Goal: Ask a question: Seek information or help from site administrators or community

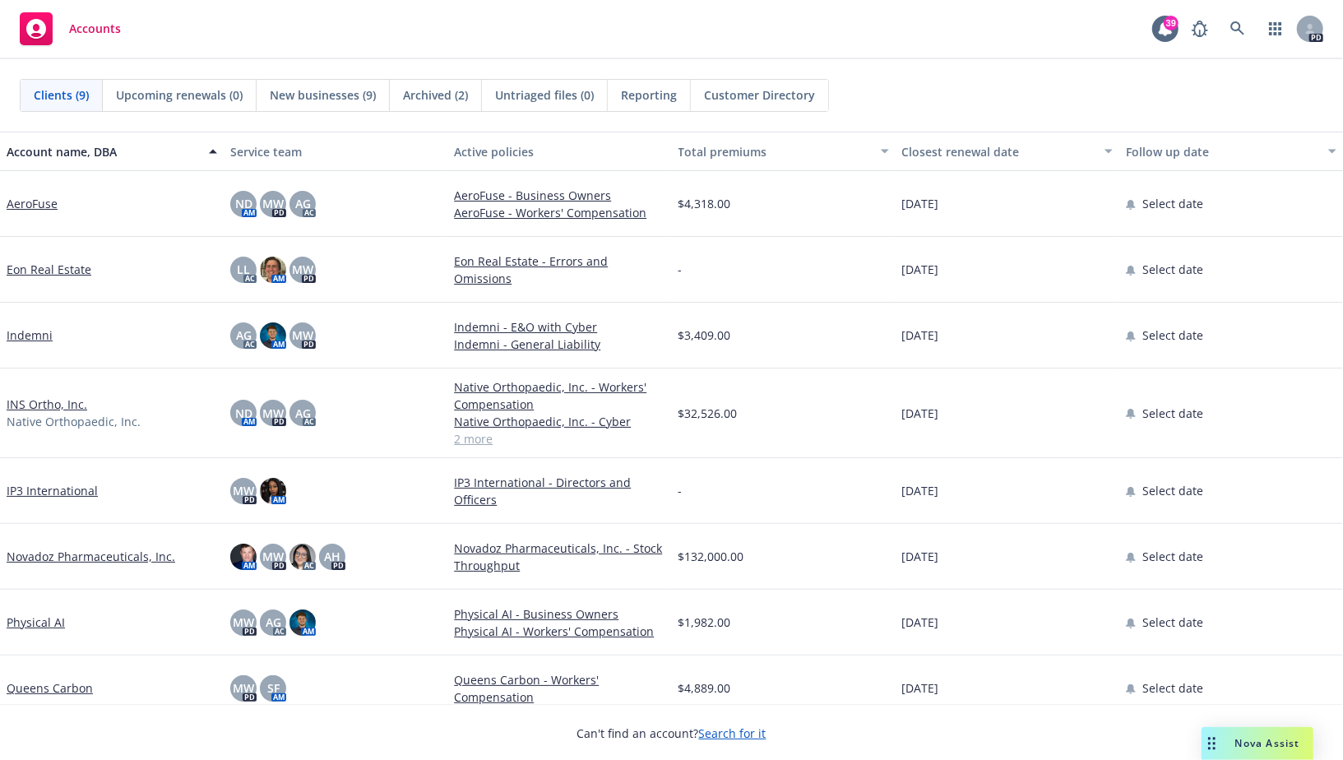
click at [35, 334] on link "Indemni" at bounding box center [30, 334] width 46 height 17
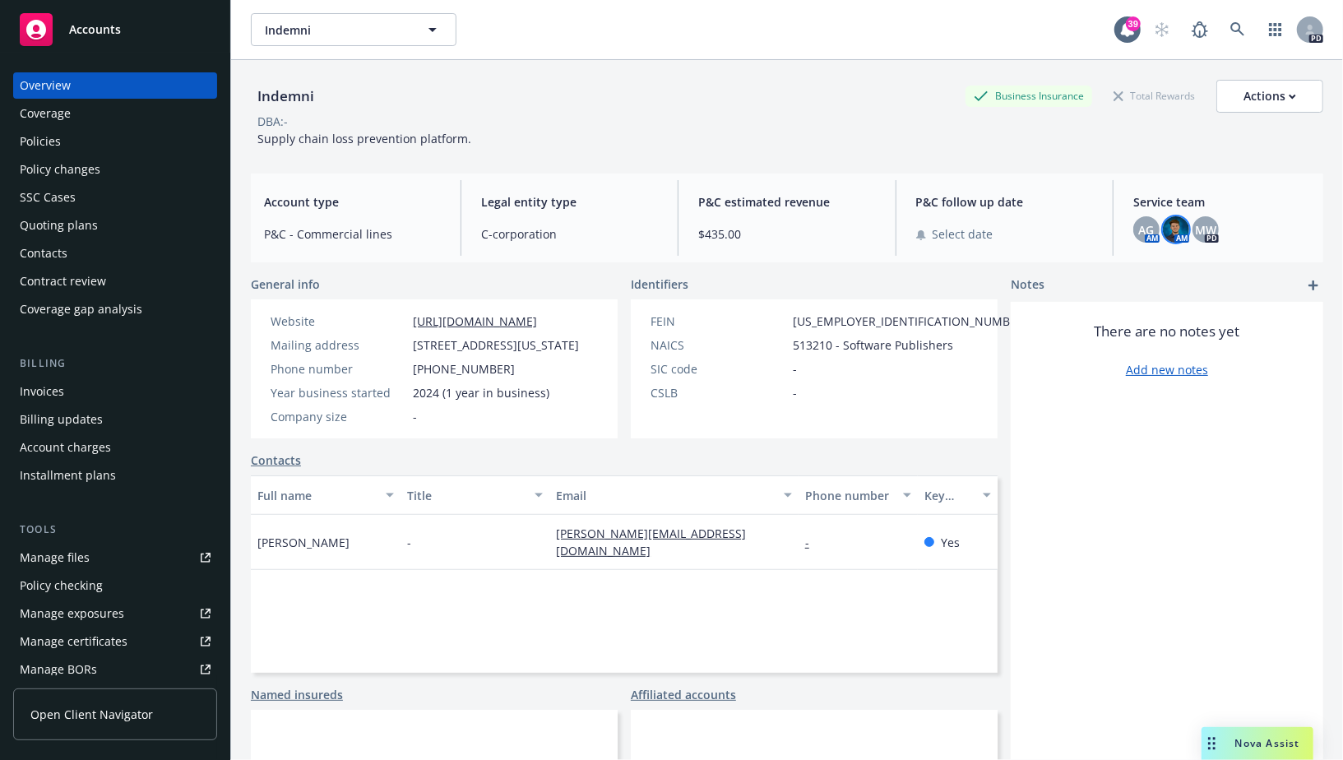
click at [1175, 228] on img at bounding box center [1176, 229] width 26 height 26
click at [1197, 231] on span "MW" at bounding box center [1205, 229] width 21 height 17
click at [1150, 229] on span "AG" at bounding box center [1146, 229] width 16 height 17
click at [1163, 228] on img at bounding box center [1176, 229] width 26 height 26
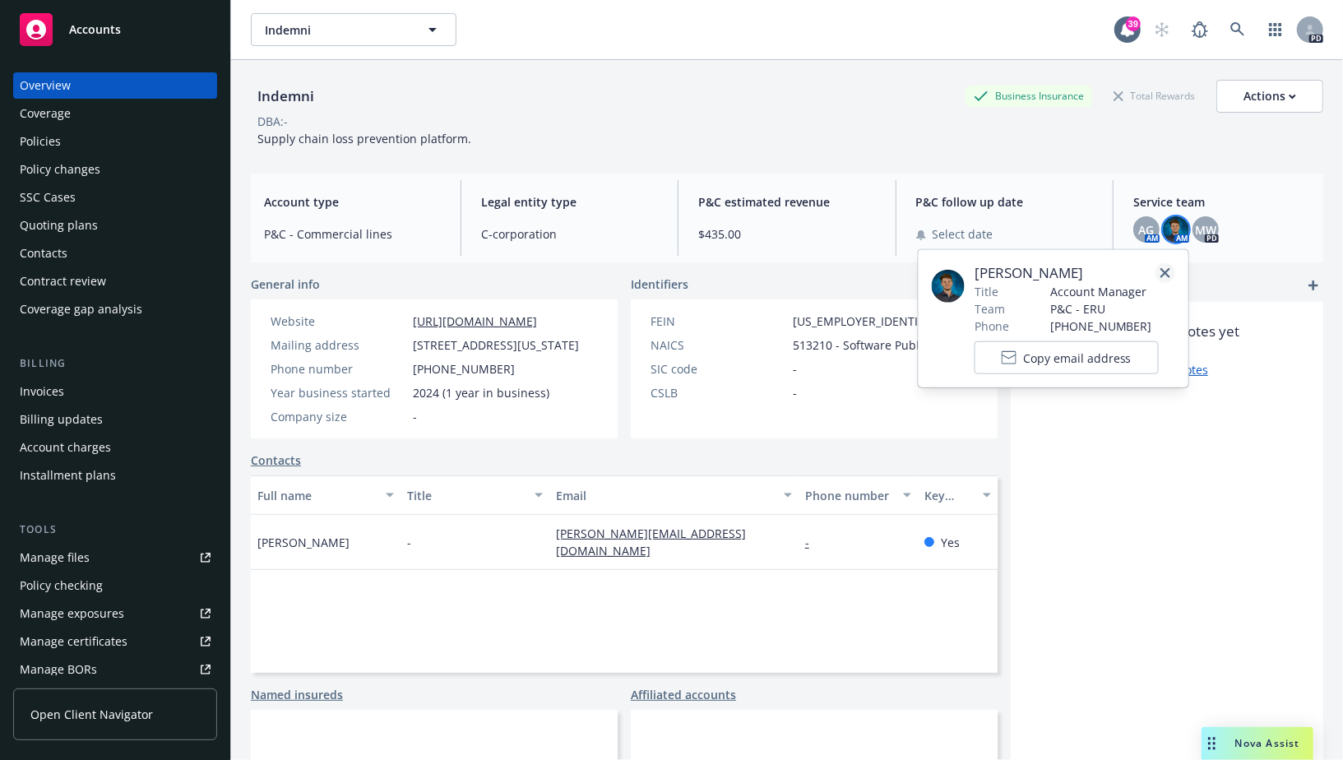
click at [1170, 271] on link "close" at bounding box center [1165, 273] width 20 height 20
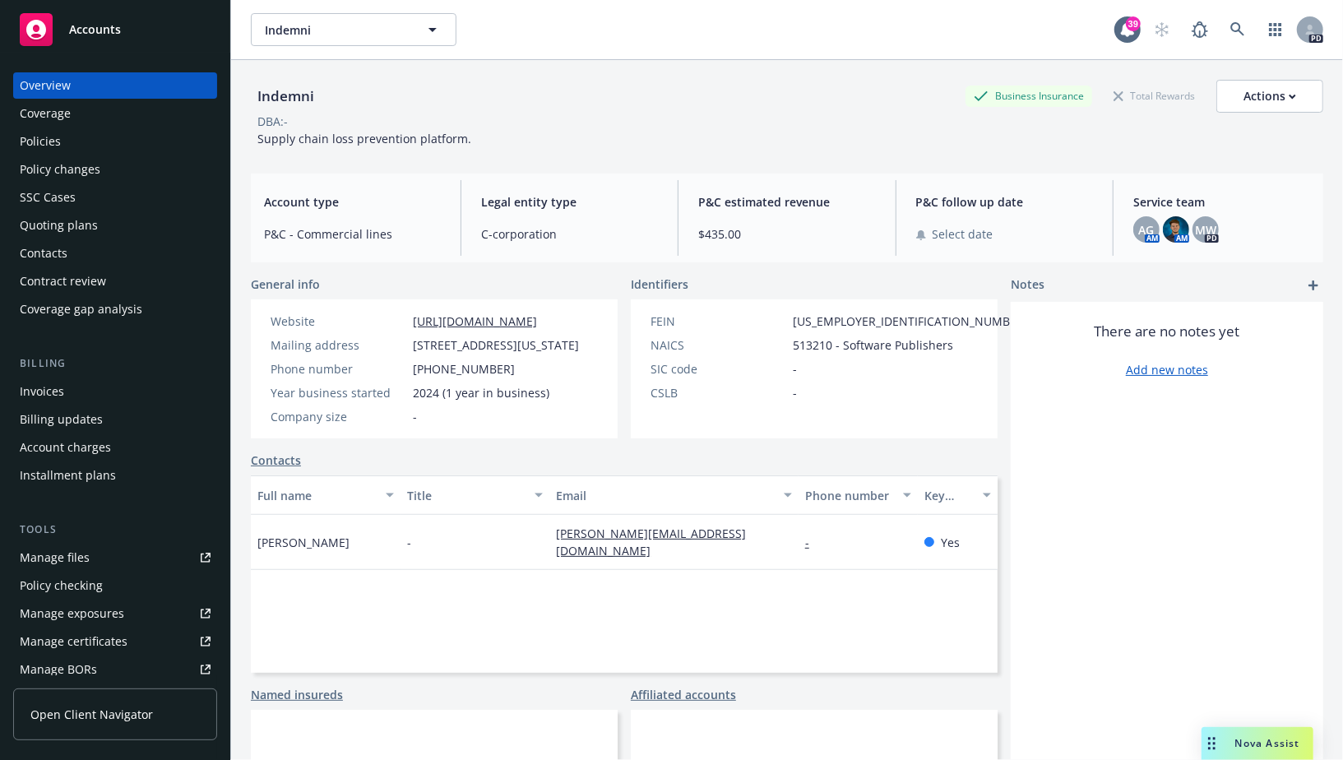
click at [69, 113] on div "Coverage" at bounding box center [45, 113] width 51 height 26
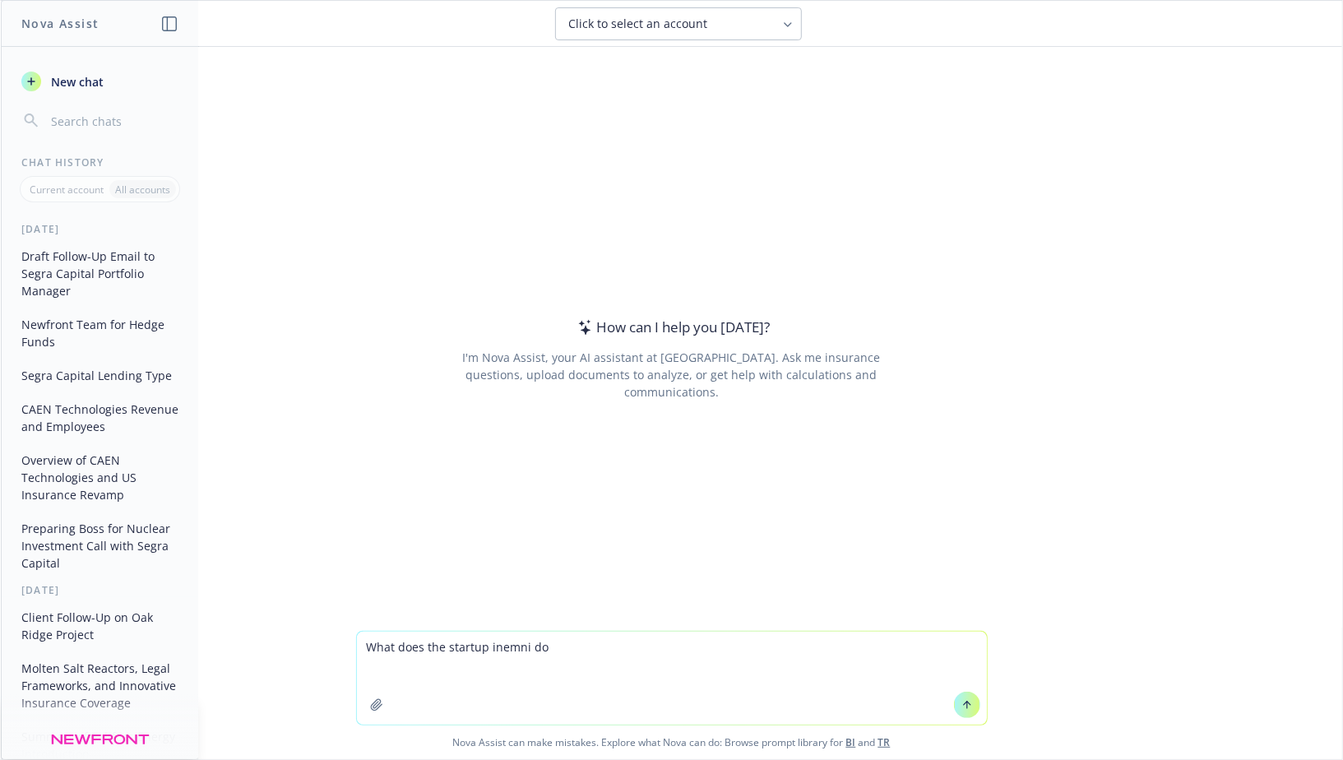
paste textarea "https://www.indemni.com/"
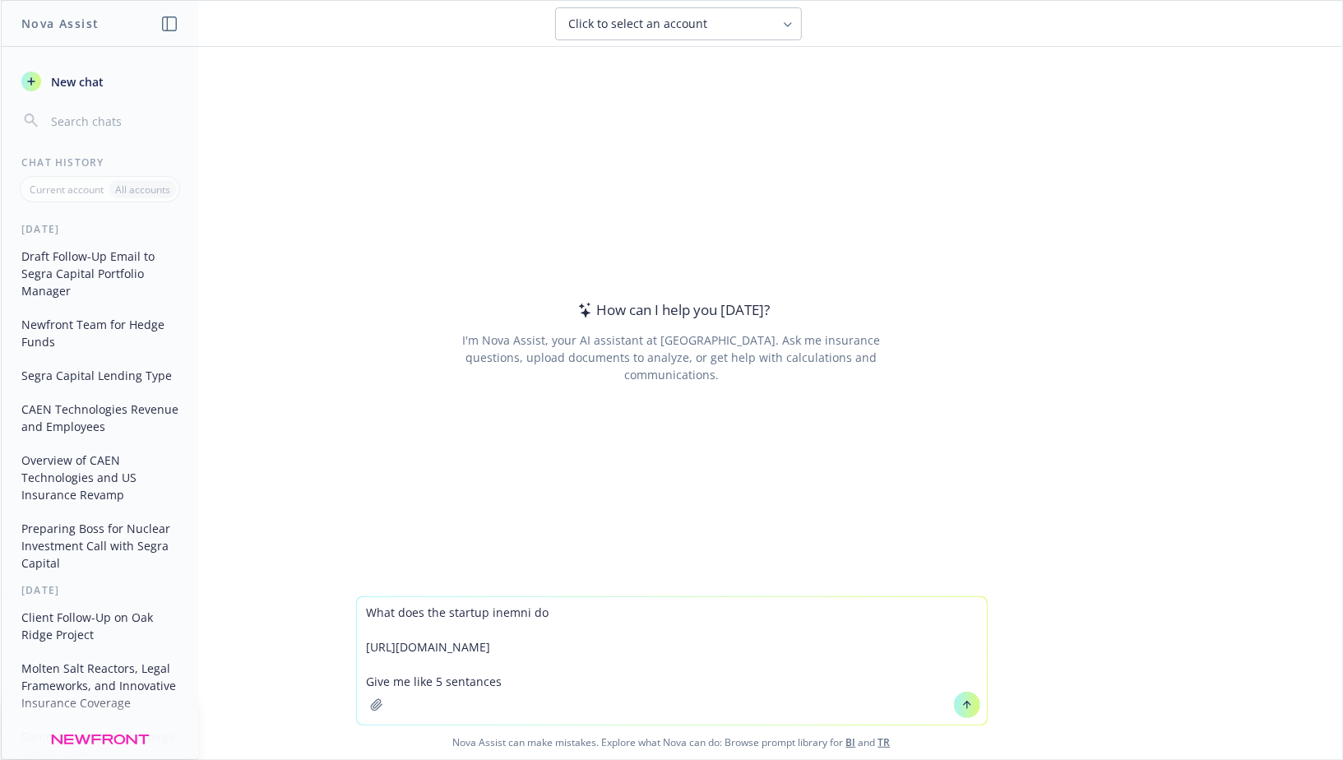
type textarea "What does the startup inemni do https://www.indemni.com/ Give me like 5 sentanc…"
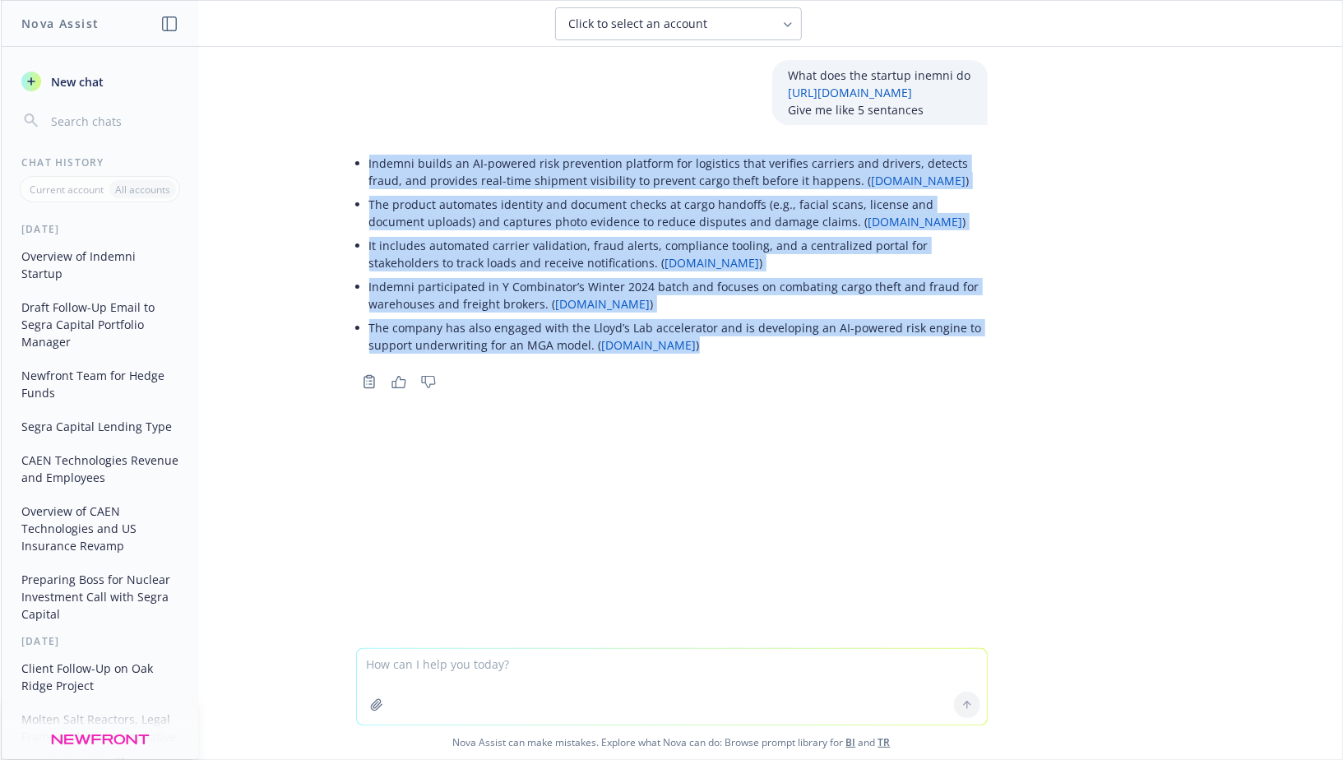
drag, startPoint x: 369, startPoint y: 160, endPoint x: 717, endPoint y: 340, distance: 391.7
click at [717, 340] on ul "Indemni builds an AI-powered risk prevention platform for logistics that verifi…" at bounding box center [678, 254] width 618 height 206
copy ul "Indemni builds an AI-powered risk prevention platform for logistics that verifi…"
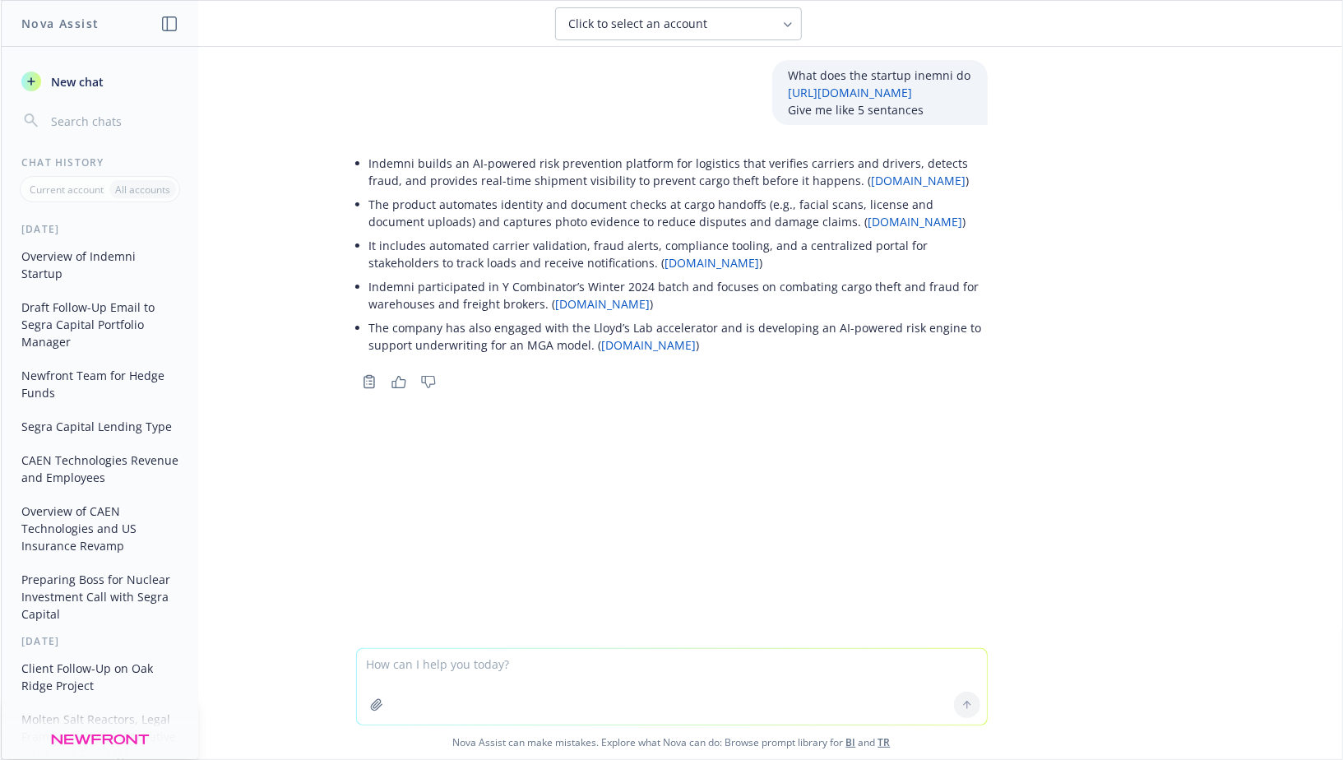
click at [494, 675] on textarea at bounding box center [672, 687] width 630 height 76
paste textarea "Indemni builds an AI-powered risk prevention platform for logistics that verifi…"
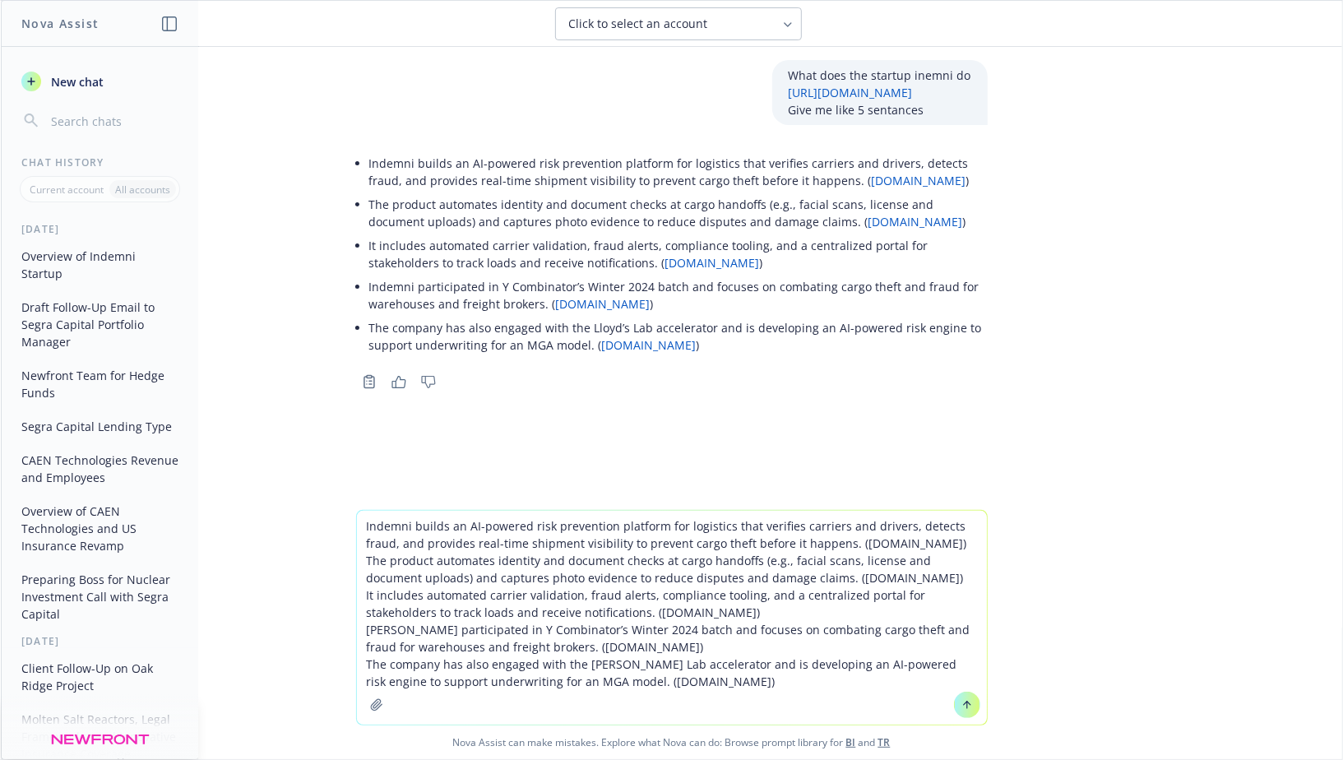
drag, startPoint x: 668, startPoint y: 687, endPoint x: 586, endPoint y: 688, distance: 81.4
click at [586, 688] on textarea "Indemni builds an AI-powered risk prevention platform for logistics that verifi…" at bounding box center [672, 618] width 630 height 214
click at [670, 654] on textarea "Indemni builds an AI-powered risk prevention platform for logistics that verifi…" at bounding box center [672, 618] width 630 height 214
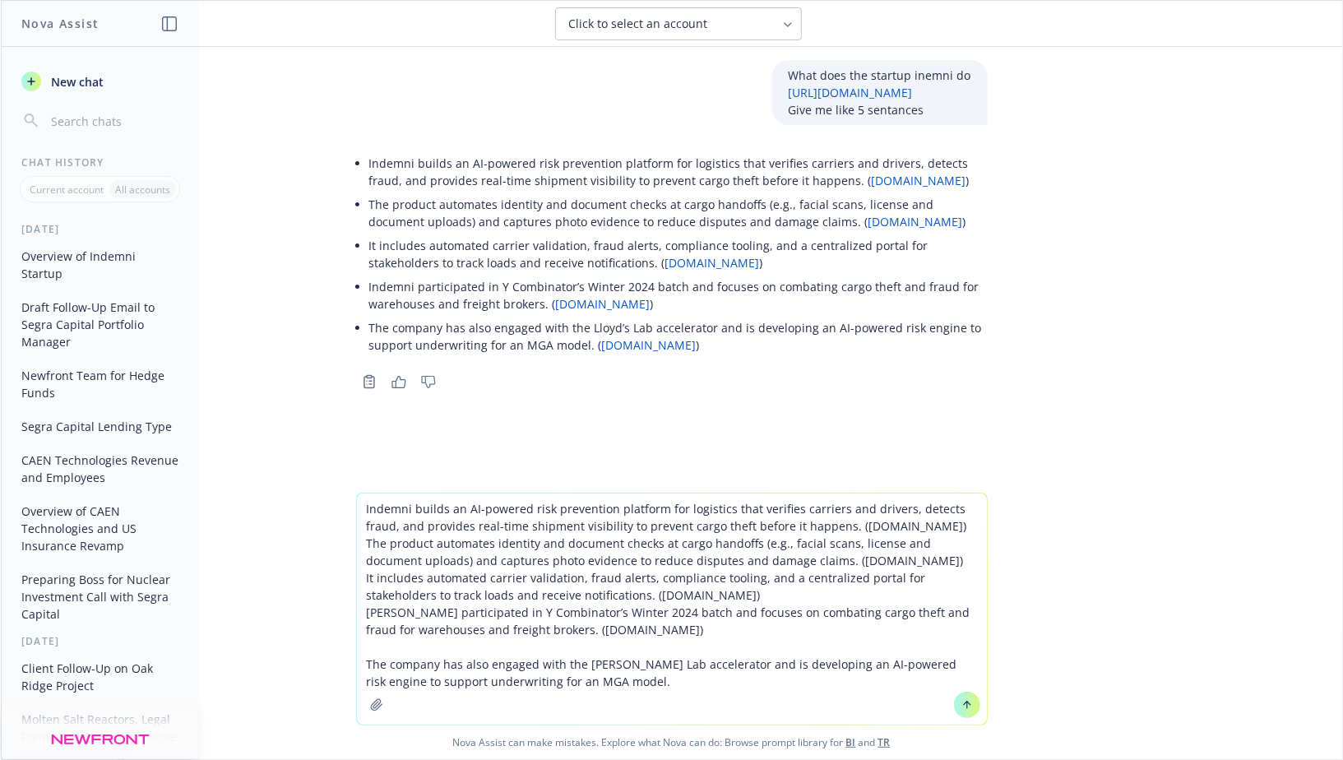
click at [670, 654] on textarea "Indemni builds an AI-powered risk prevention platform for logistics that verifi…" at bounding box center [672, 608] width 630 height 231
drag, startPoint x: 672, startPoint y: 635, endPoint x: 544, endPoint y: 635, distance: 128.3
click at [544, 635] on textarea "Indemni builds an AI-powered risk prevention platform for logistics that verifi…" at bounding box center [672, 608] width 630 height 231
click at [679, 595] on textarea "Indemni builds an AI-powered risk prevention platform for logistics that verifi…" at bounding box center [672, 608] width 630 height 231
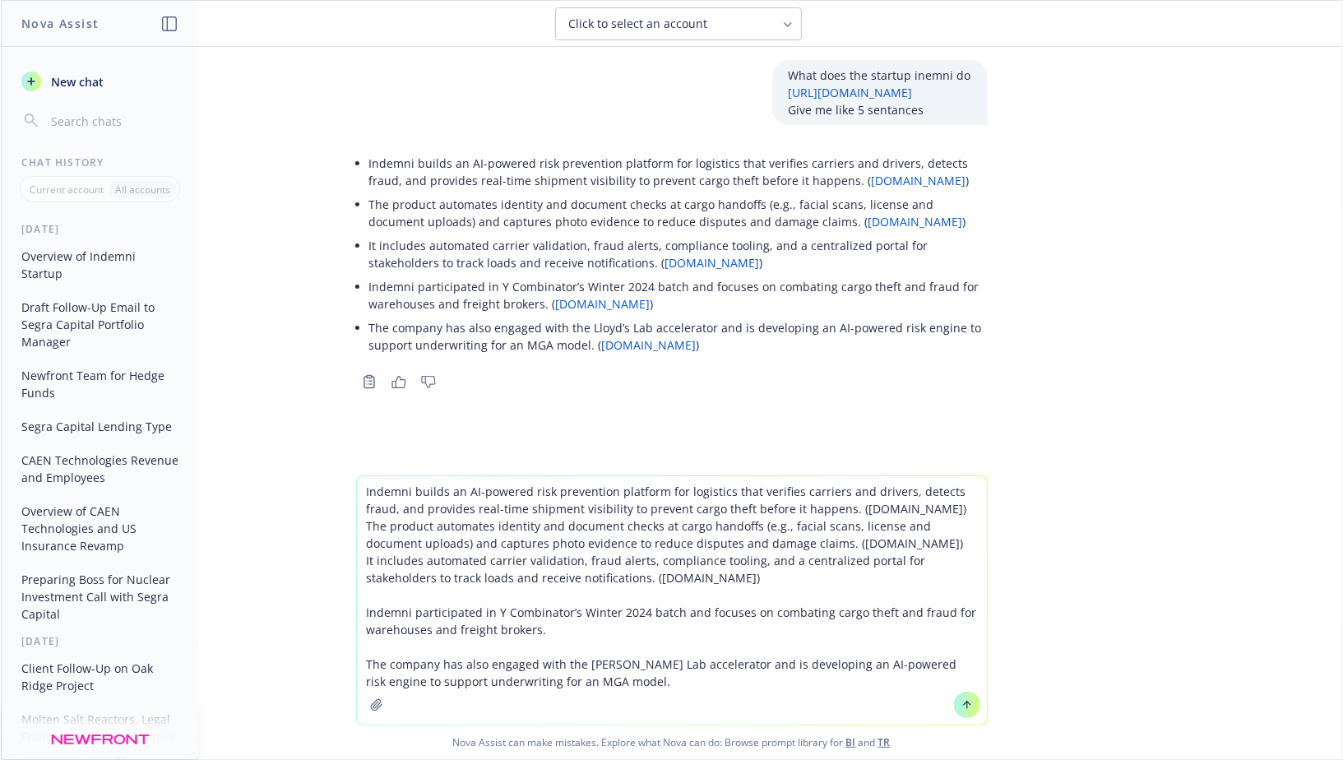
drag, startPoint x: 678, startPoint y: 581, endPoint x: 577, endPoint y: 581, distance: 100.3
click at [577, 581] on textarea "Indemni builds an AI-powered risk prevention platform for logistics that verifi…" at bounding box center [672, 600] width 630 height 248
click at [891, 547] on textarea "Indemni builds an AI-powered risk prevention platform for logistics that verifi…" at bounding box center [672, 600] width 630 height 248
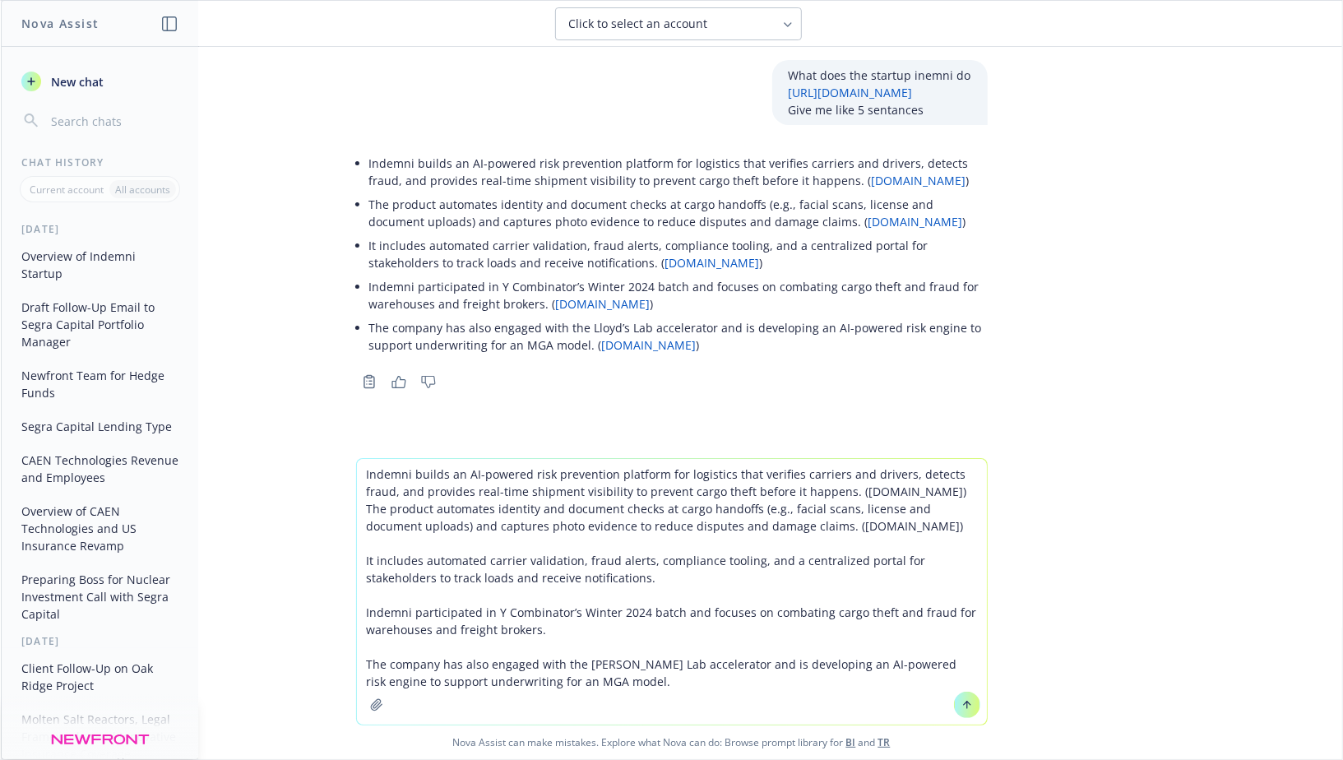
drag, startPoint x: 876, startPoint y: 530, endPoint x: 785, endPoint y: 530, distance: 90.5
click at [785, 530] on textarea "Indemni builds an AI-powered risk prevention platform for logistics that verifi…" at bounding box center [672, 592] width 630 height 266
click at [934, 493] on textarea "Indemni builds an AI-powered risk prevention platform for logistics that verifi…" at bounding box center [672, 592] width 630 height 266
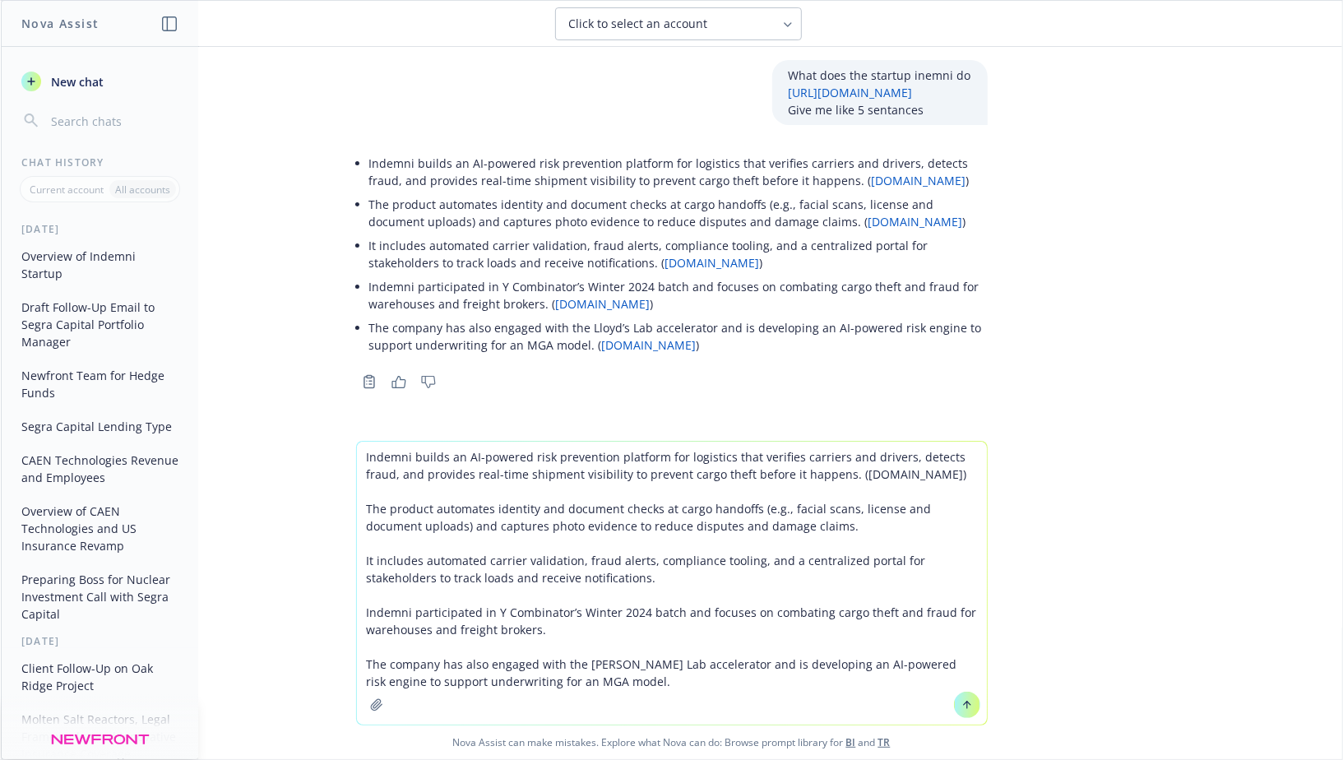
drag, startPoint x: 934, startPoint y: 477, endPoint x: 846, endPoint y: 477, distance: 88.0
click at [846, 477] on textarea "Indemni builds an AI-powered risk prevention platform for logistics that verifi…" at bounding box center [672, 583] width 630 height 283
type textarea "Indemni builds an AI-powered risk prevention platform for logistics that verifi…"
